Goal: Find specific page/section: Find specific page/section

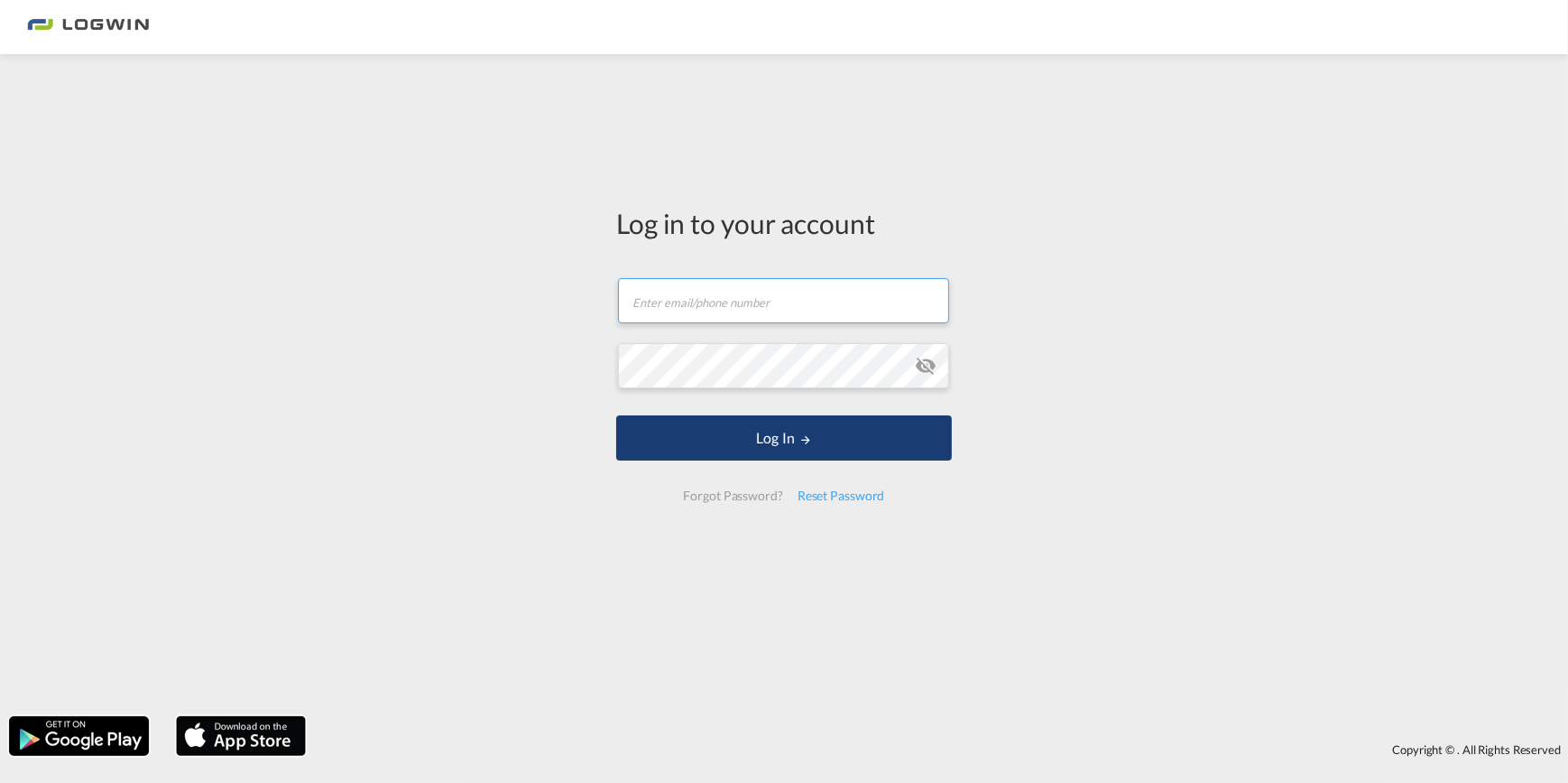
type input "[PERSON_NAME][EMAIL_ADDRESS][PERSON_NAME][DOMAIN_NAME]"
click at [803, 436] on md-icon "LOGIN" at bounding box center [806, 440] width 12 height 13
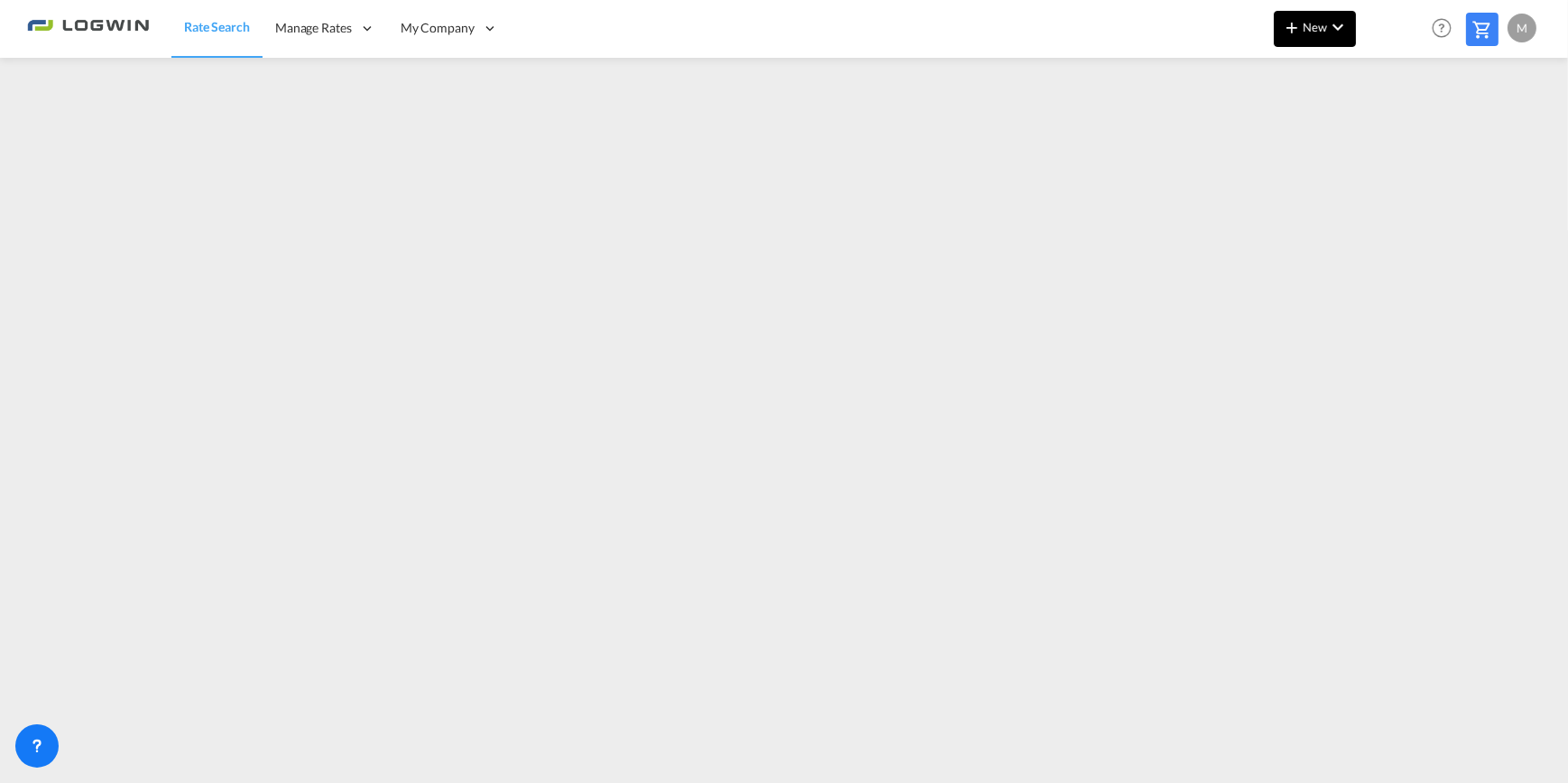
click at [1344, 23] on md-icon "icon-chevron-down" at bounding box center [1338, 27] width 22 height 22
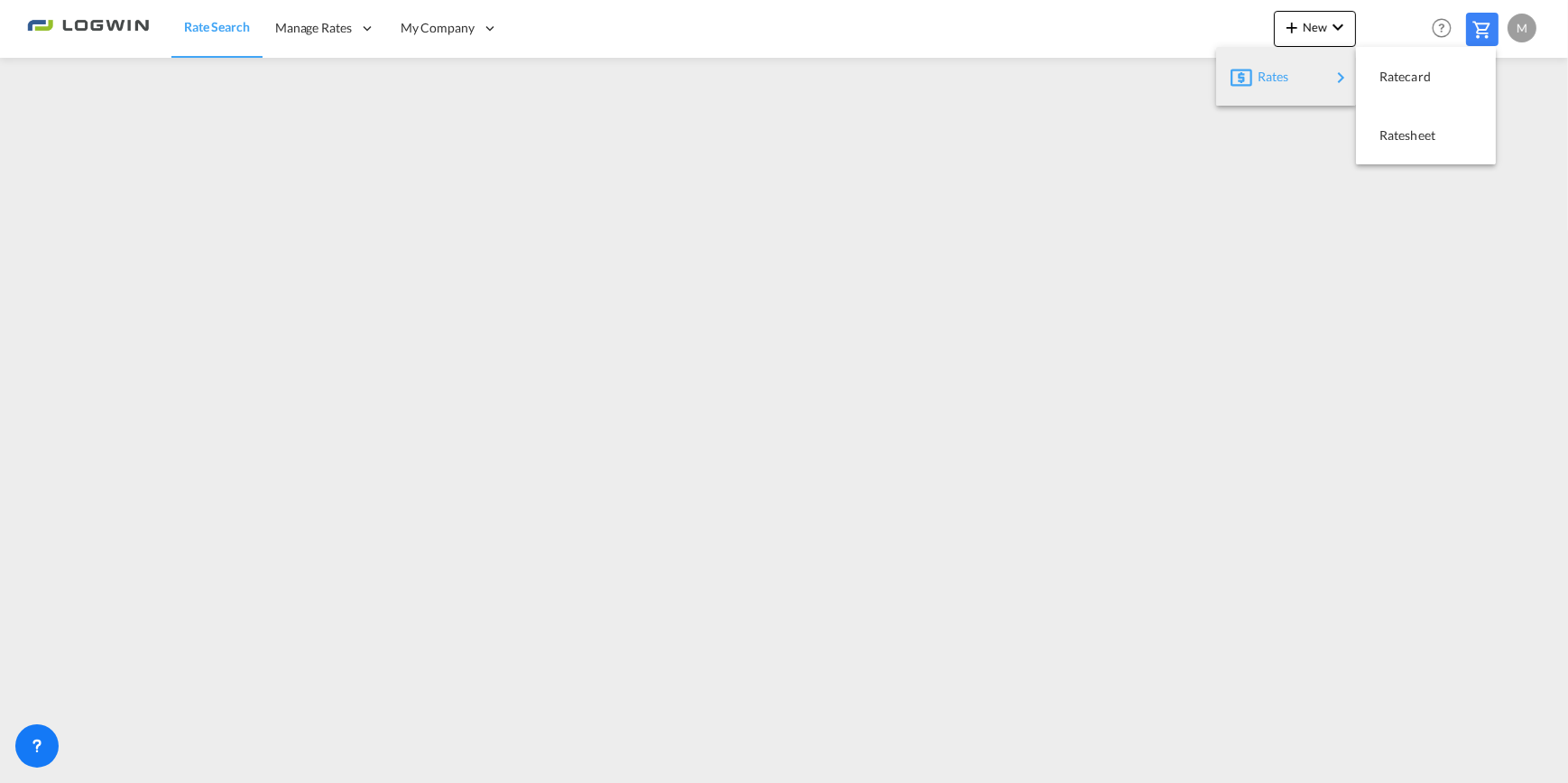
click at [372, 25] on md-backdrop at bounding box center [784, 392] width 1568 height 783
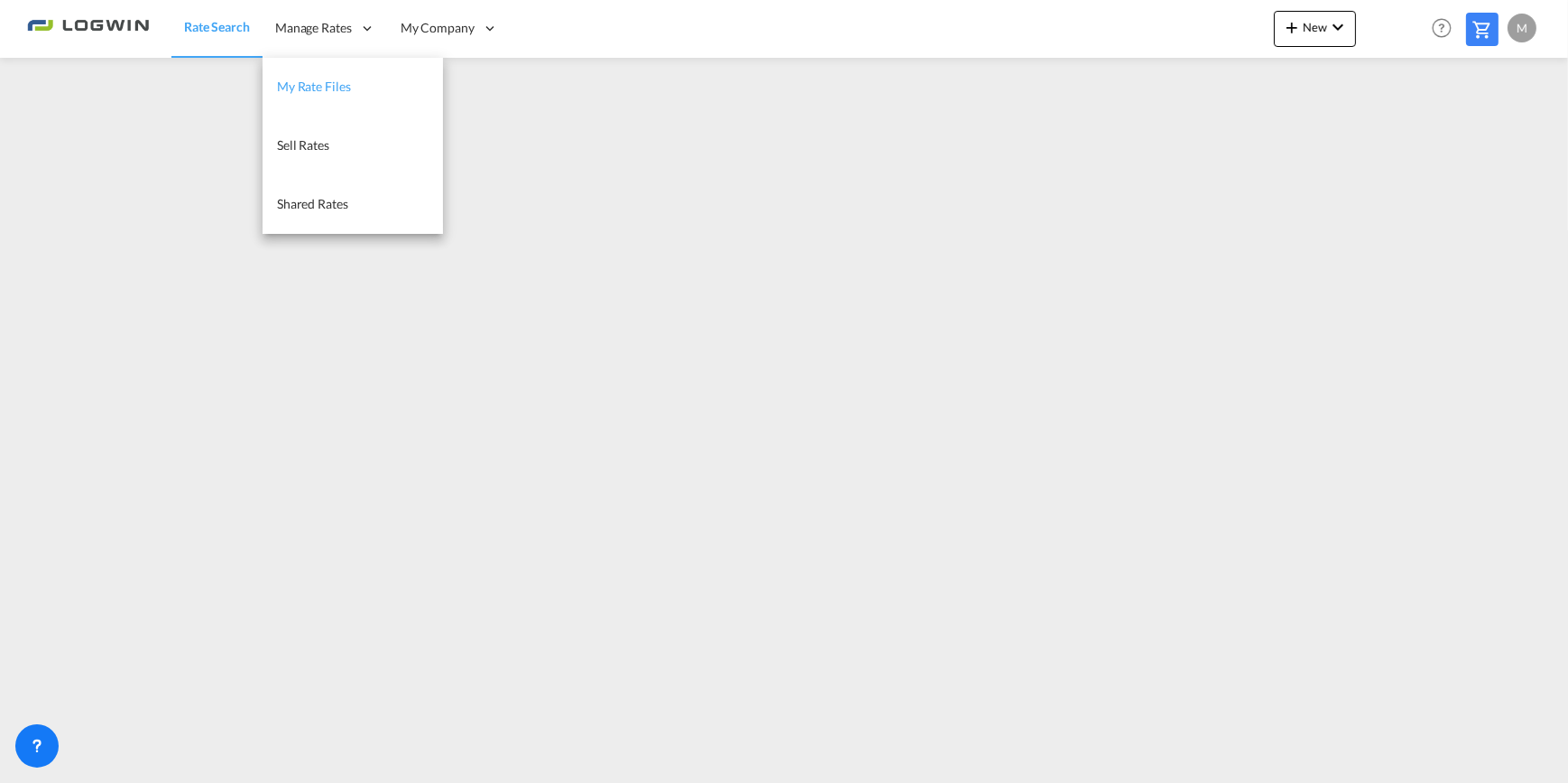
click at [298, 95] on span "My Rate Files" at bounding box center [313, 87] width 74 height 18
